Goal: Transaction & Acquisition: Purchase product/service

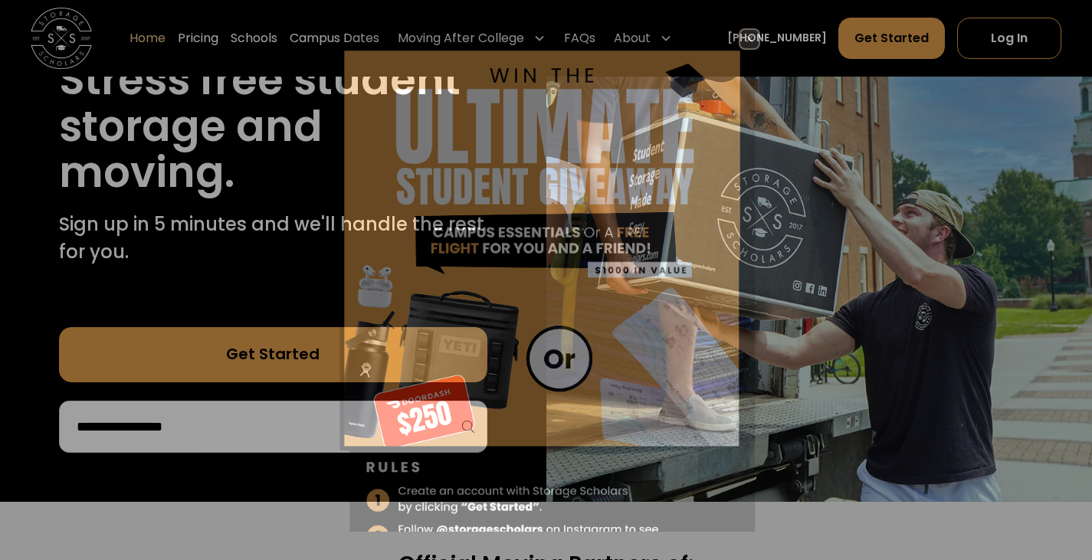
scroll to position [220, 0]
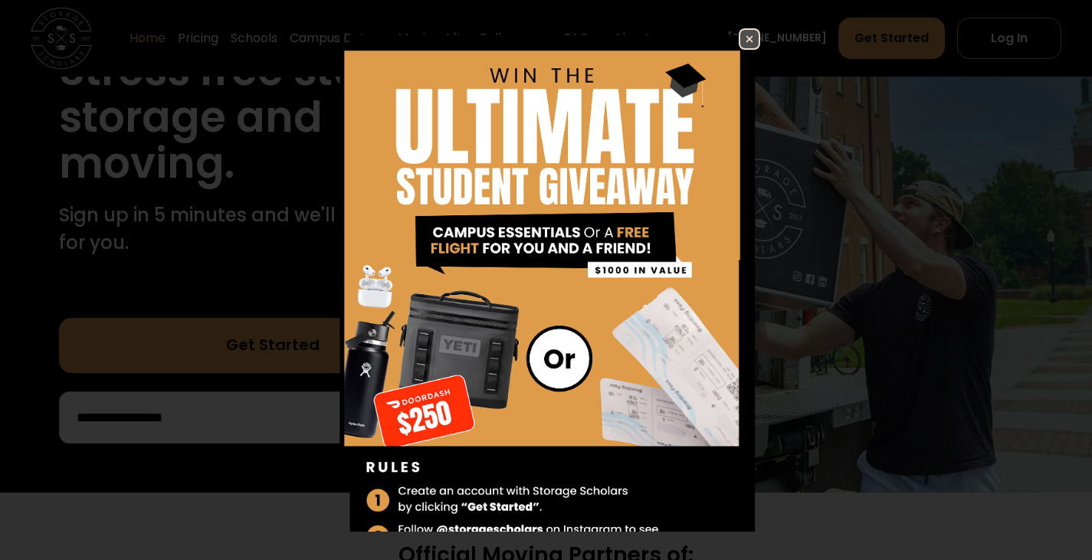
click at [741, 35] on img at bounding box center [750, 39] width 18 height 18
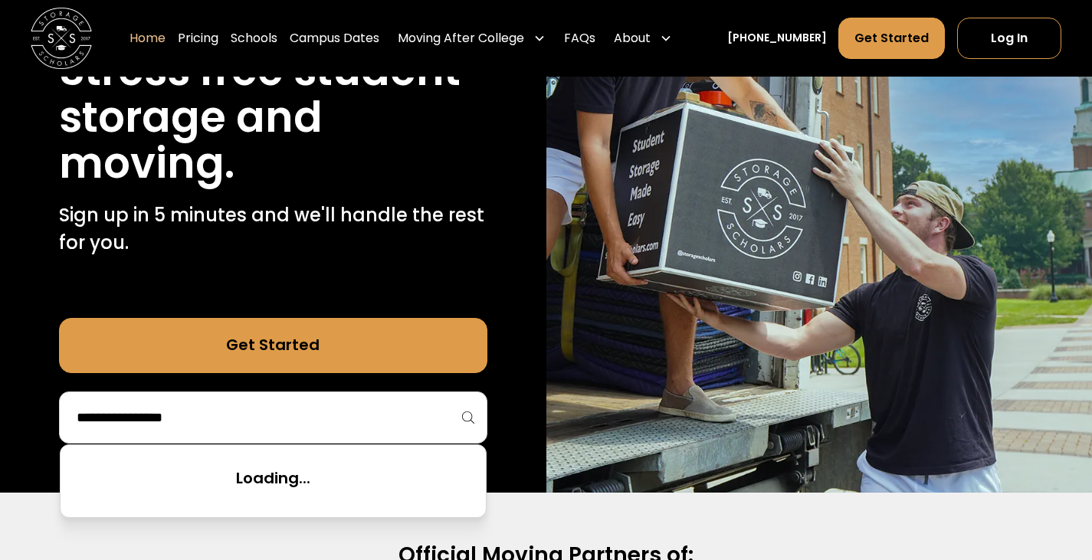
click at [202, 409] on input "search" at bounding box center [273, 418] width 396 height 26
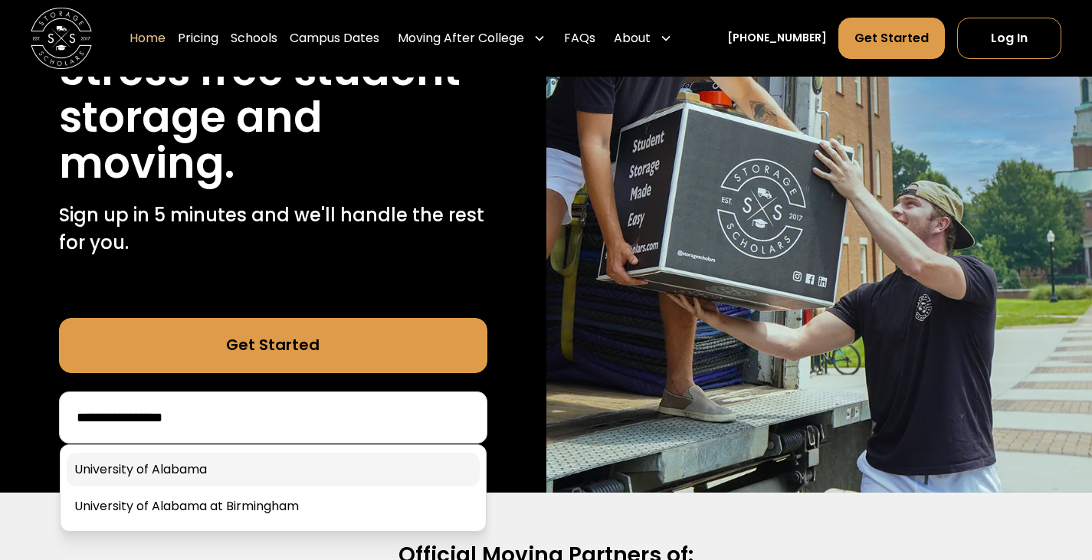
type input "**********"
click at [225, 473] on link at bounding box center [273, 470] width 413 height 34
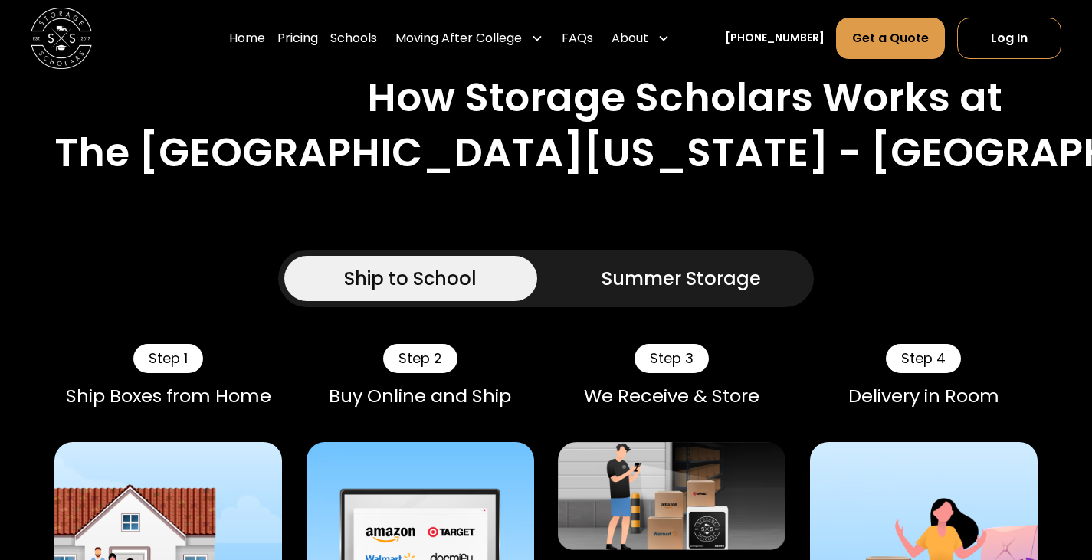
scroll to position [916, 0]
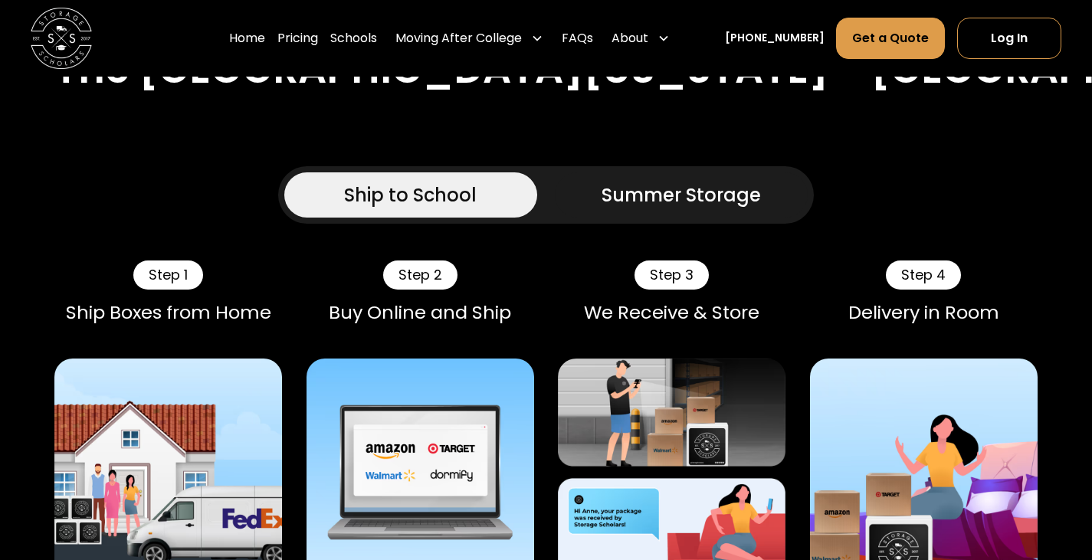
click at [632, 182] on div "Summer Storage" at bounding box center [681, 196] width 159 height 28
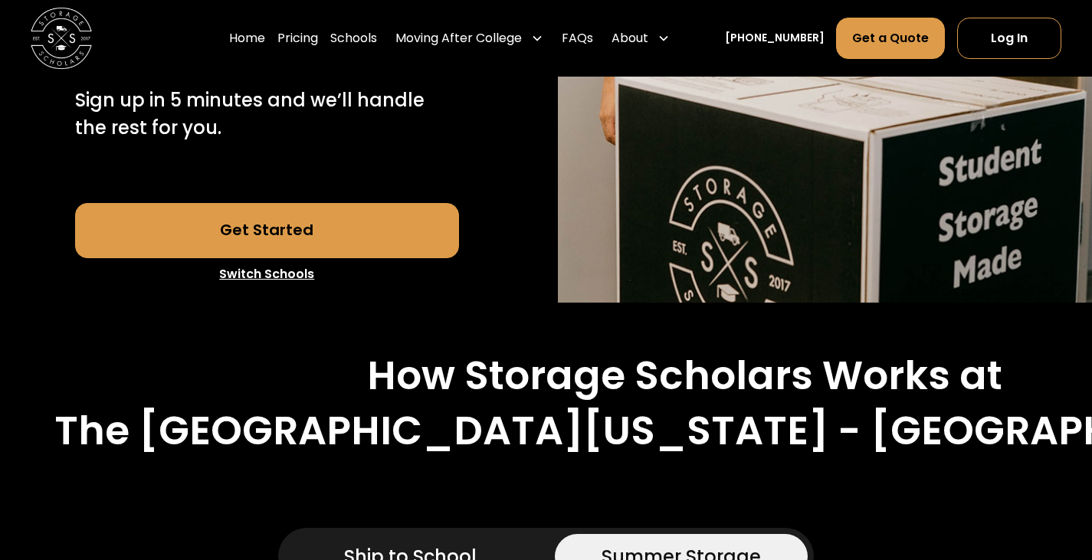
scroll to position [448, 0]
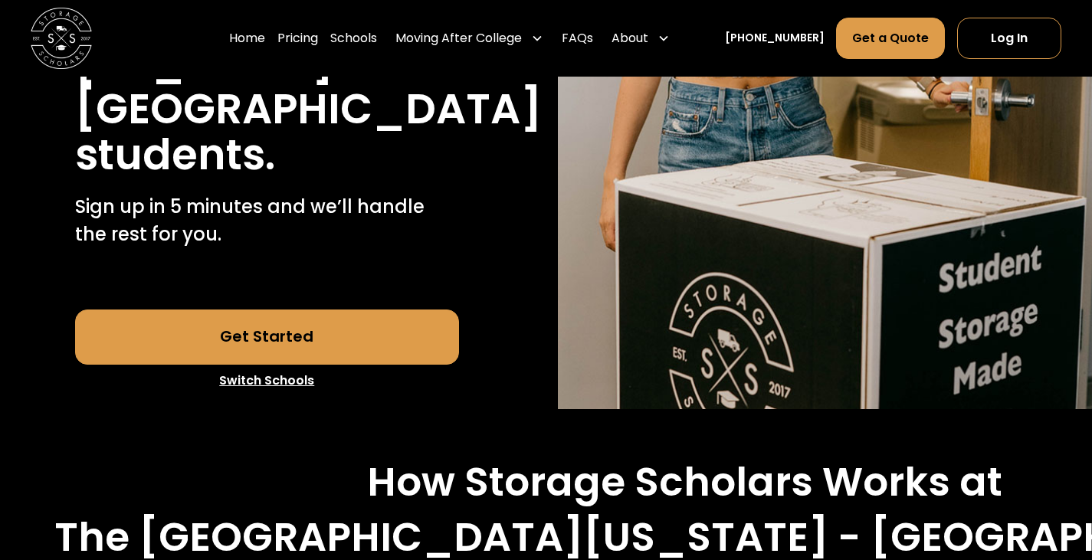
click at [343, 310] on link "Get Started" at bounding box center [267, 337] width 385 height 55
